Goal: Task Accomplishment & Management: Manage account settings

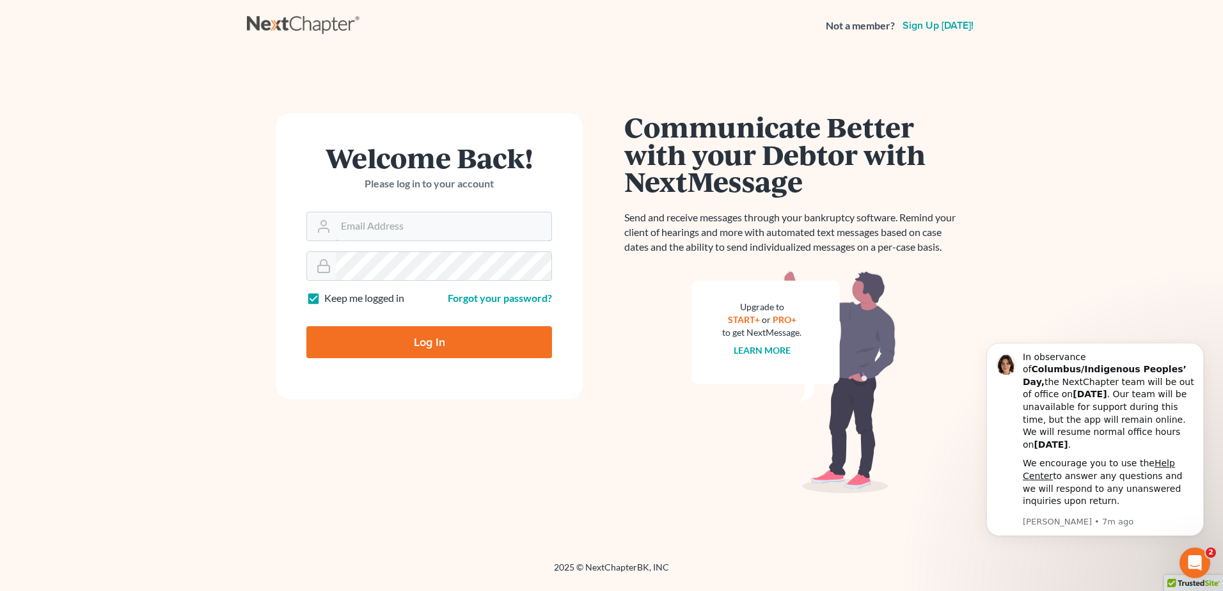
type input "mz@ftzlaw.com"
click at [419, 338] on input "Log In" at bounding box center [429, 342] width 246 height 32
type input "Thinking..."
